Goal: Transaction & Acquisition: Purchase product/service

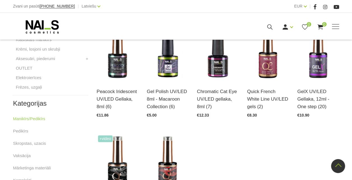
scroll to position [252, 0]
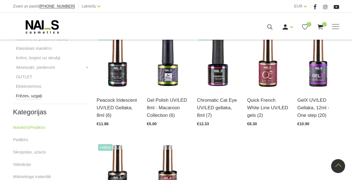
click at [30, 99] on link "Frēzes, uzgaļi" at bounding box center [29, 96] width 26 height 7
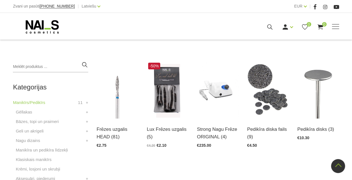
scroll to position [224, 0]
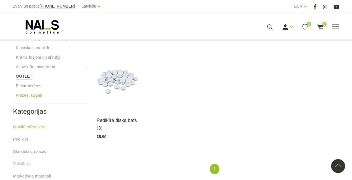
click at [24, 76] on link "OUTLET" at bounding box center [24, 76] width 17 height 7
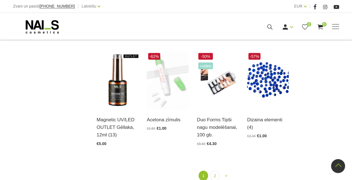
scroll to position [588, 0]
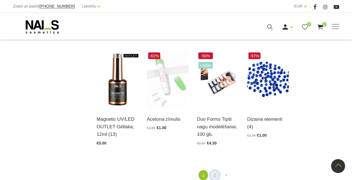
click at [214, 174] on link "2" at bounding box center [215, 175] width 10 height 10
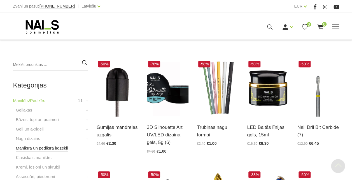
scroll to position [142, 0]
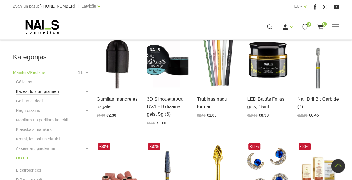
click at [26, 94] on link "Bāzes, topi un praimeri" at bounding box center [37, 91] width 43 height 7
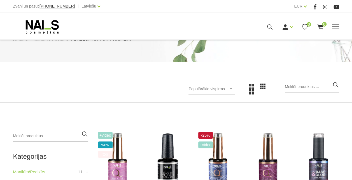
scroll to position [112, 0]
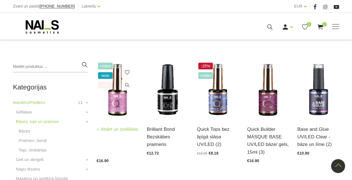
click at [115, 116] on img at bounding box center [118, 89] width 42 height 57
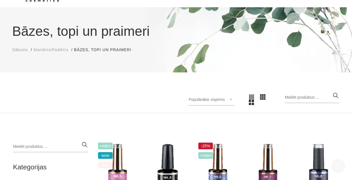
scroll to position [0, 0]
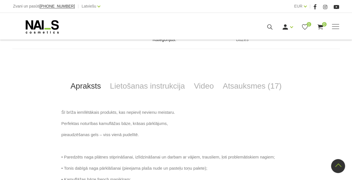
scroll to position [168, 0]
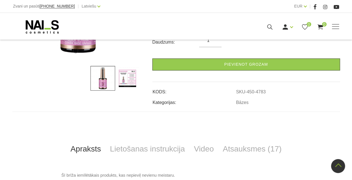
click at [132, 80] on img at bounding box center [127, 78] width 25 height 25
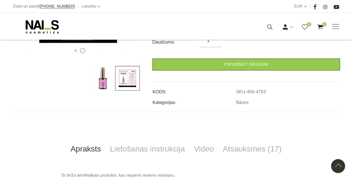
scroll to position [84, 0]
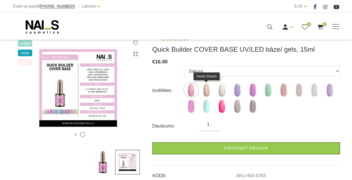
click at [207, 92] on img at bounding box center [206, 90] width 14 height 14
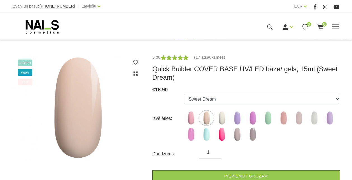
scroll to position [56, 0]
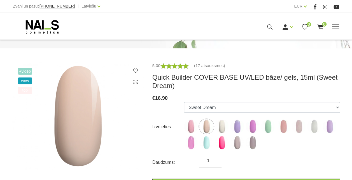
click at [223, 129] on img at bounding box center [222, 127] width 14 height 14
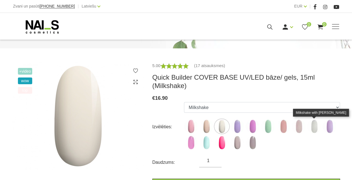
click at [320, 128] on img at bounding box center [314, 127] width 14 height 14
select select "5208"
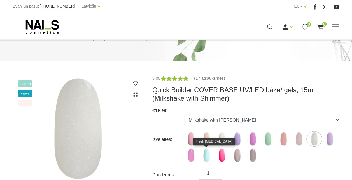
scroll to position [84, 0]
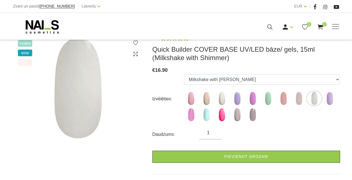
click at [25, 43] on span "+Video" at bounding box center [25, 43] width 15 height 7
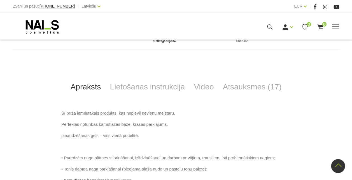
scroll to position [256, 0]
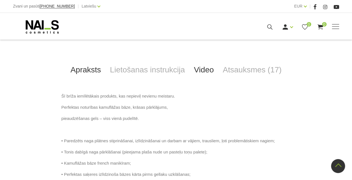
click at [202, 67] on link "Video" at bounding box center [203, 70] width 29 height 18
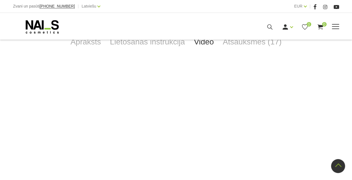
scroll to position [312, 0]
